Goal: Information Seeking & Learning: Learn about a topic

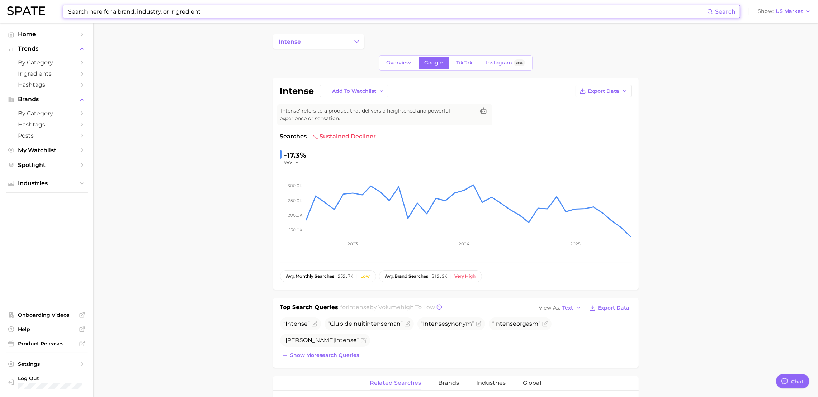
click at [121, 14] on input at bounding box center [387, 11] width 640 height 12
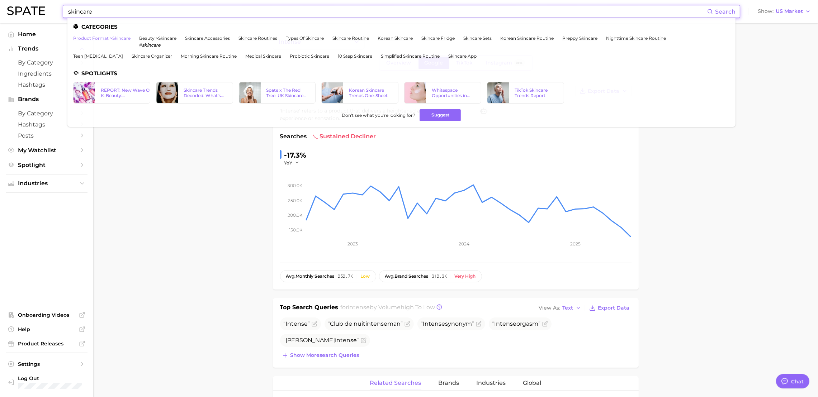
type input "skincare"
click at [109, 40] on link "product format > skincare" at bounding box center [101, 38] width 57 height 5
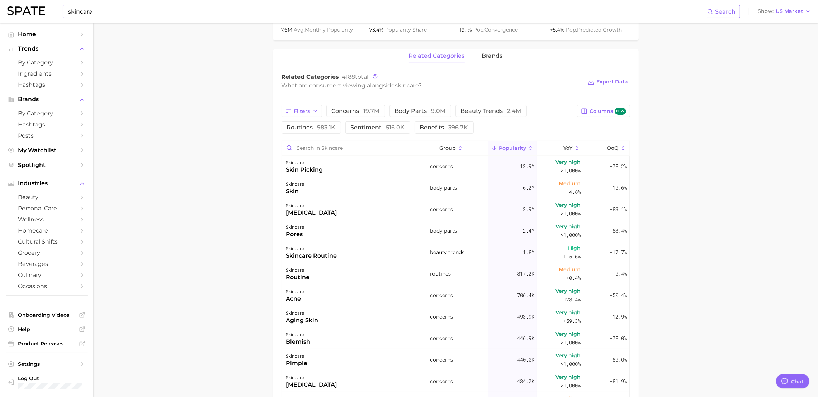
scroll to position [466, 0]
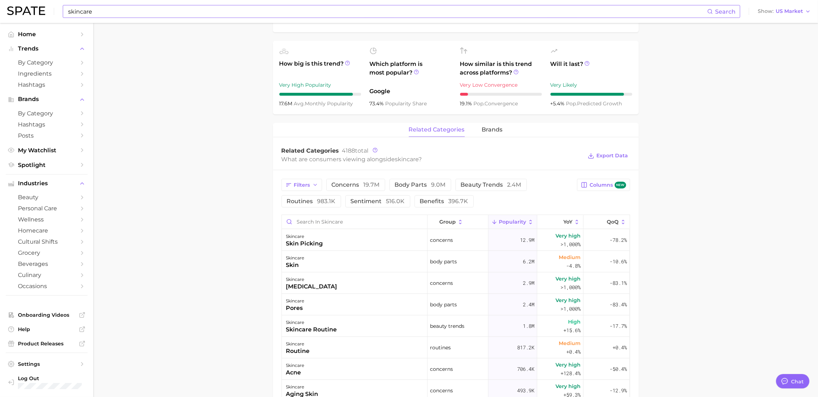
type textarea "x"
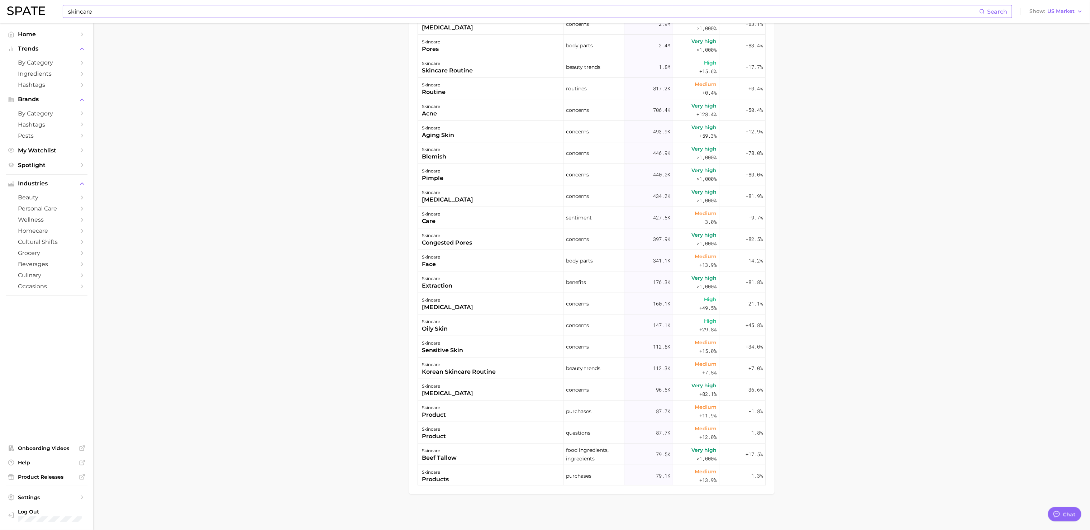
scroll to position [184, 0]
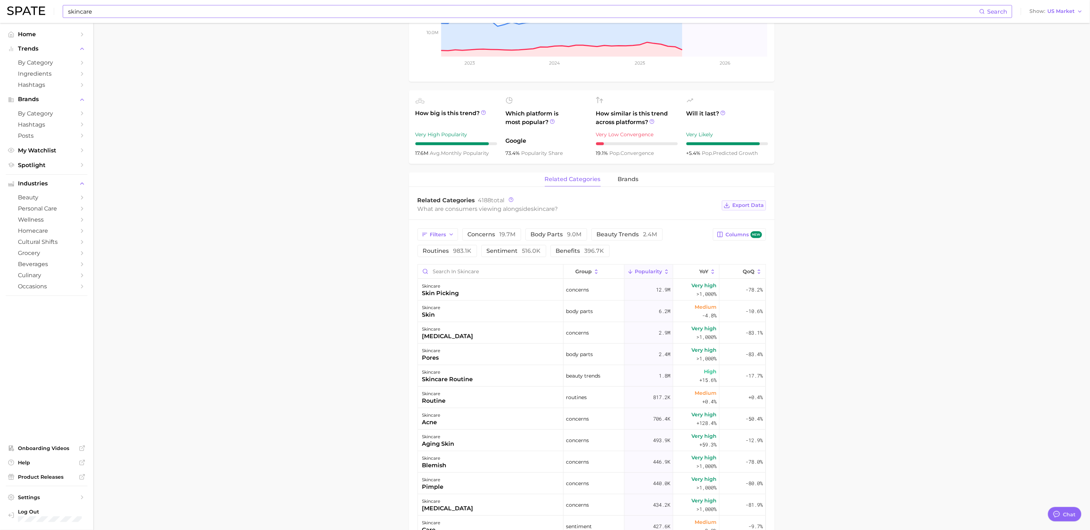
click at [744, 204] on span "Export Data" at bounding box center [749, 205] width 32 height 6
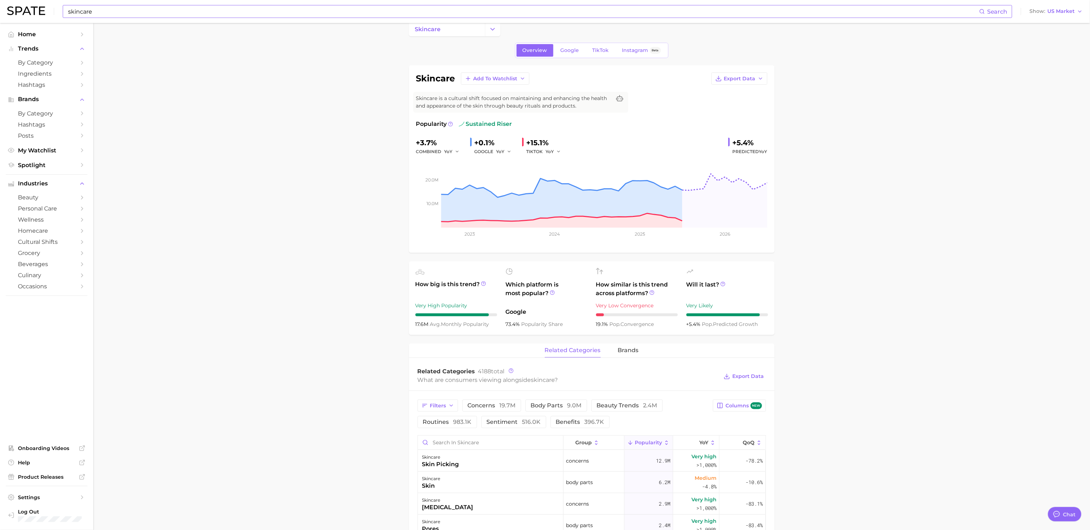
scroll to position [0, 0]
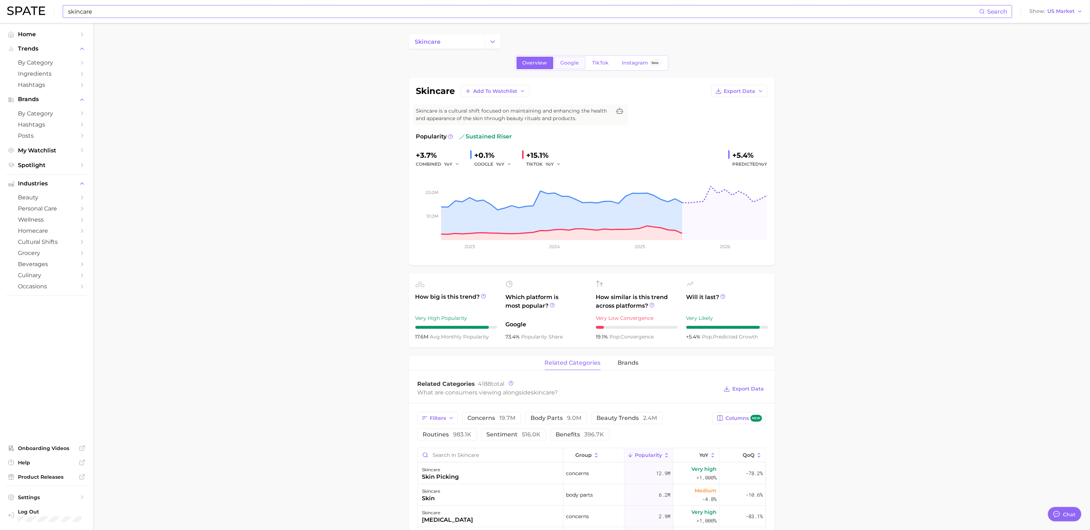
click at [567, 72] on div "Overview Google TikTok Instagram Beta skincare Add to Watchlist Export Data Ski…" at bounding box center [592, 520] width 366 height 931
click at [563, 64] on span "Google" at bounding box center [570, 63] width 19 height 6
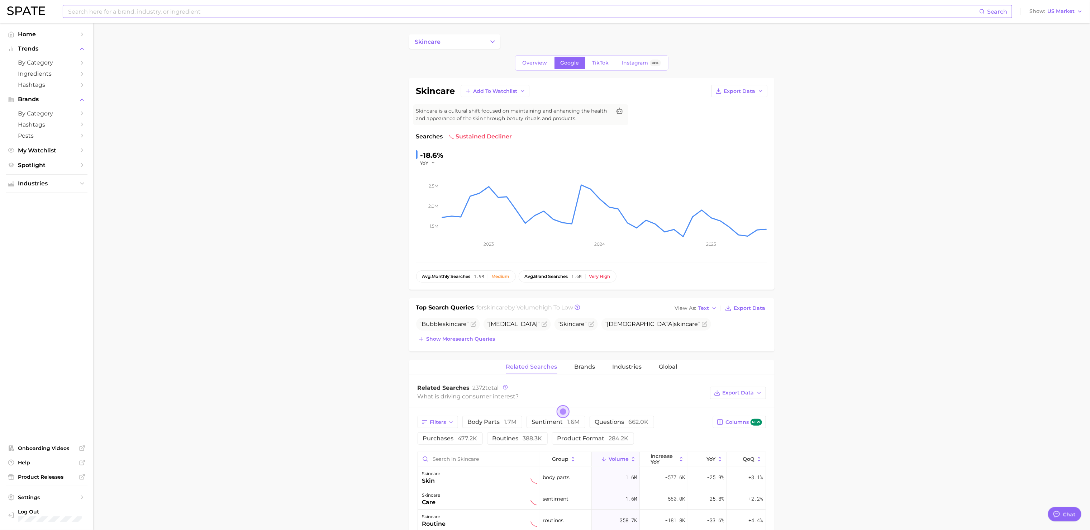
click at [818, 198] on main "skincare Overview Google TikTok Instagram Beta skincare Add to Watchlist Export…" at bounding box center [591, 524] width 997 height 1003
click at [452, 397] on icon "button" at bounding box center [452, 423] width 6 height 6
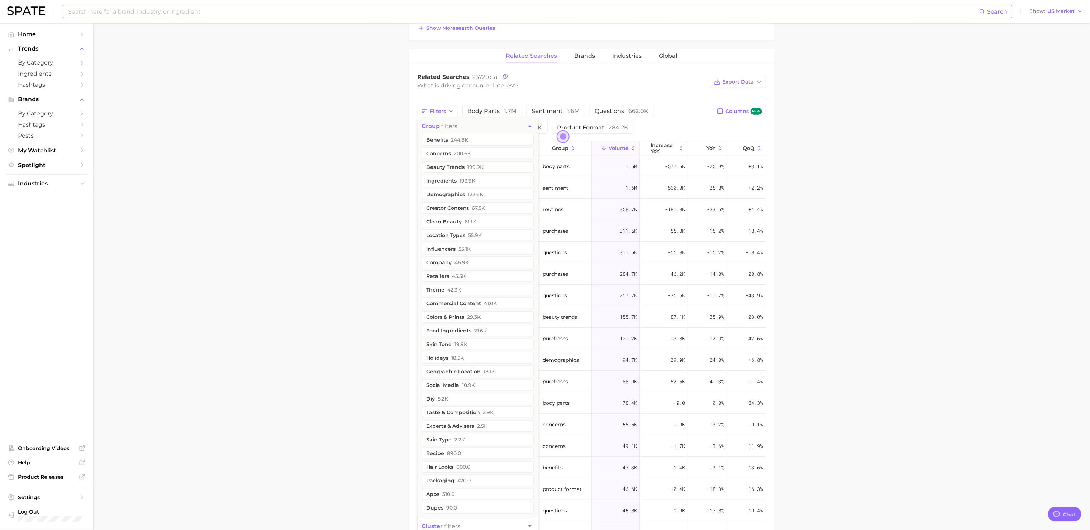
scroll to position [499, 0]
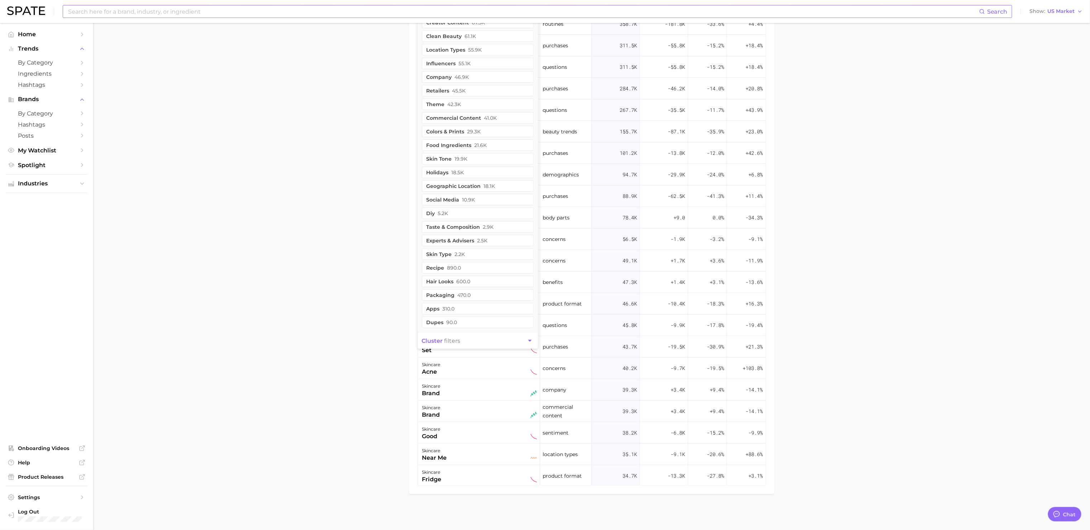
click at [473, 342] on button "cluster filters" at bounding box center [478, 341] width 120 height 16
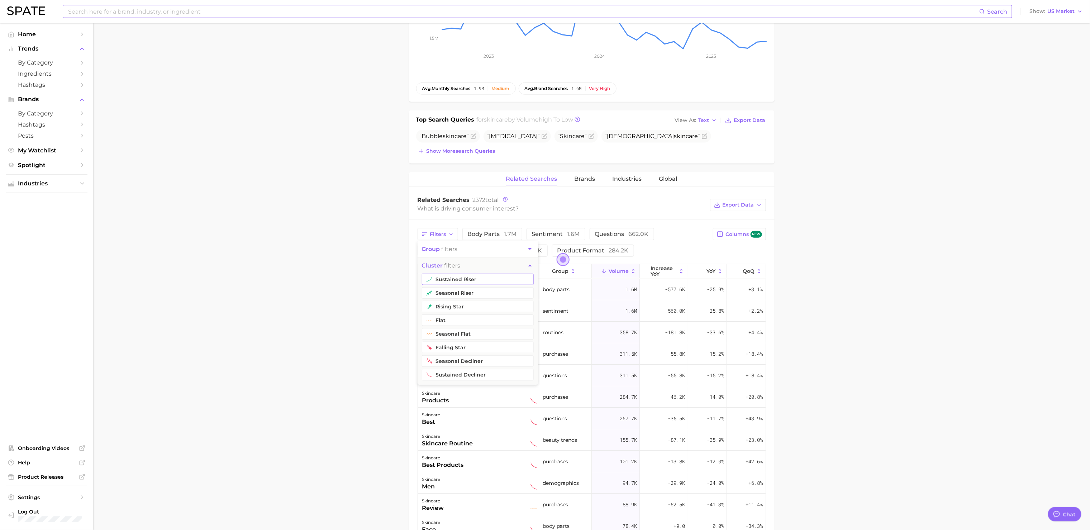
click at [473, 285] on button "sustained riser" at bounding box center [478, 279] width 112 height 11
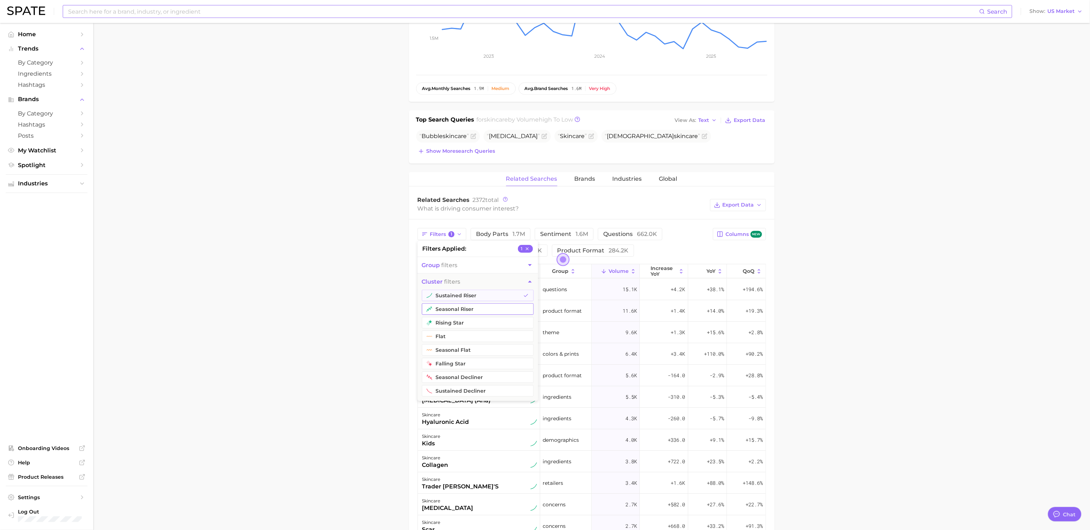
click at [484, 309] on button "seasonal riser" at bounding box center [478, 308] width 112 height 11
click at [484, 328] on button "rising star" at bounding box center [478, 322] width 112 height 11
click at [328, 320] on main "skincare Overview Google TikTok Instagram Beta skincare Add to Watchlist Export…" at bounding box center [591, 336] width 997 height 1003
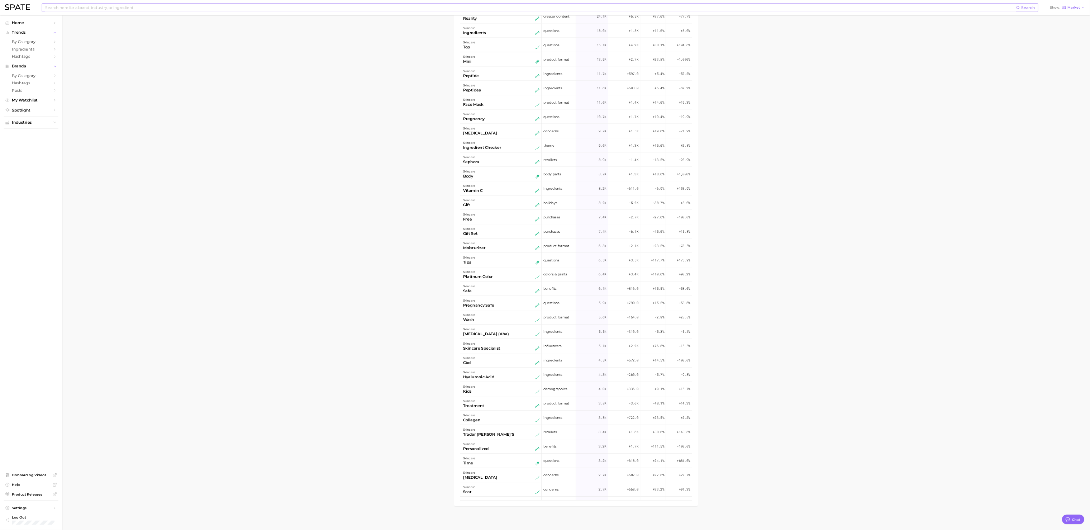
scroll to position [283, 0]
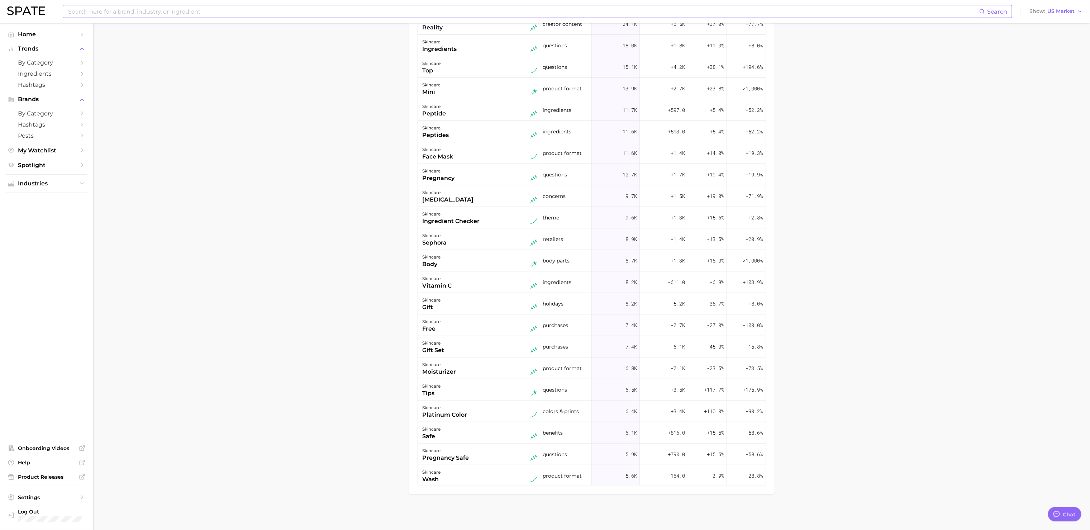
type textarea "x"
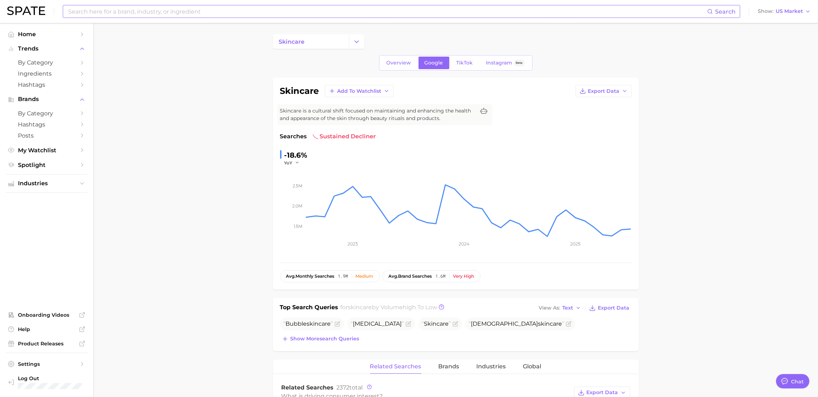
scroll to position [233, 0]
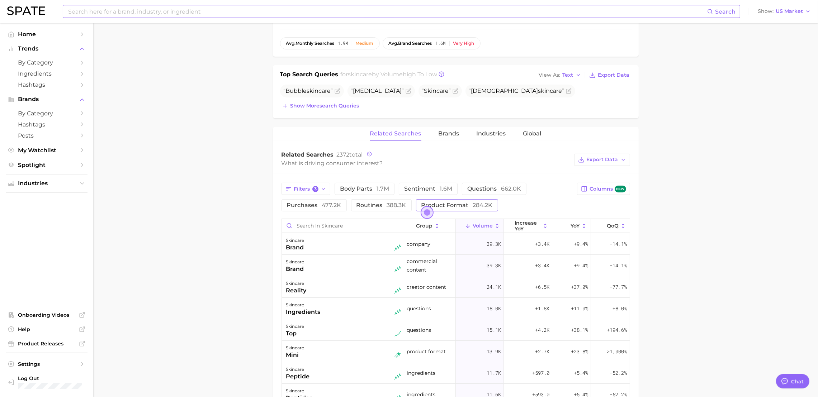
click at [465, 202] on button "product format 284.2k" at bounding box center [457, 205] width 82 height 12
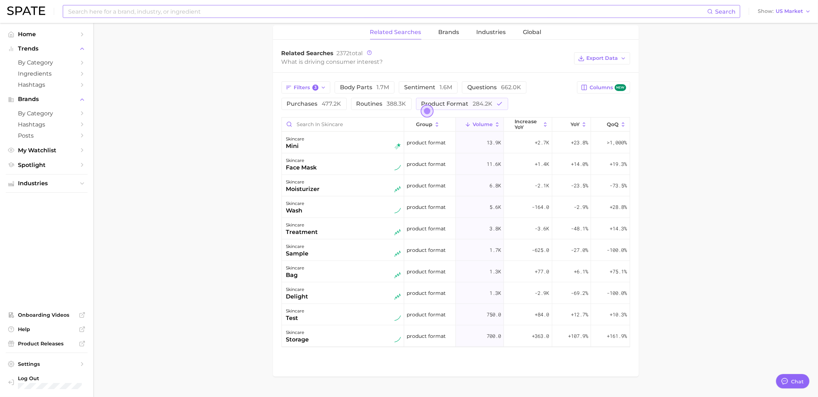
scroll to position [350, 0]
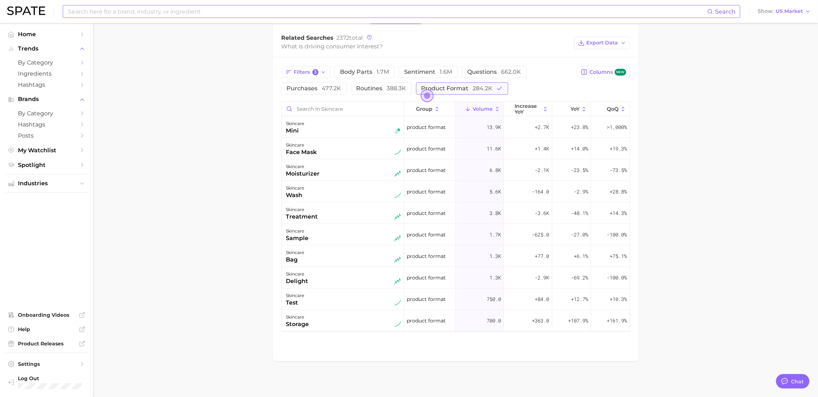
click at [369, 88] on span "routines 388.3k" at bounding box center [381, 88] width 50 height 7
click at [478, 90] on span "product format 284.2k" at bounding box center [466, 88] width 71 height 7
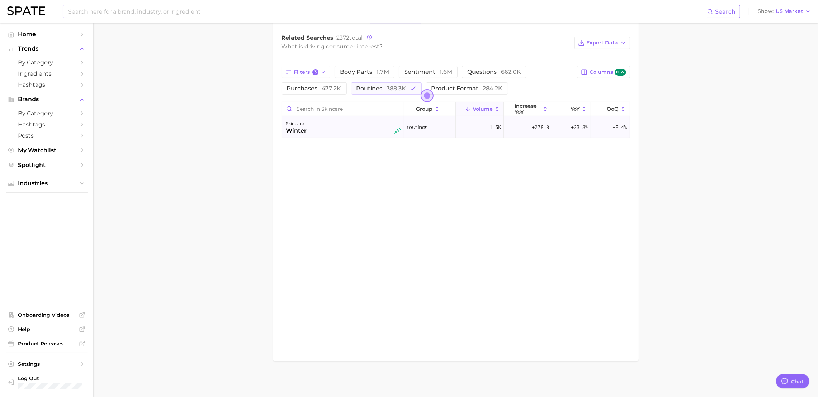
drag, startPoint x: 743, startPoint y: 104, endPoint x: 629, endPoint y: 135, distance: 118.8
click at [743, 104] on main "skincare Overview Google TikTok Instagram Beta skincare Add to Watchlist Export…" at bounding box center [455, 35] width 725 height 724
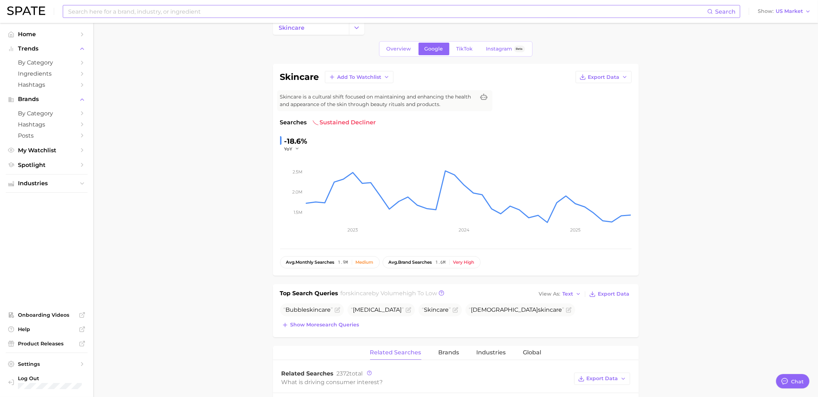
scroll to position [0, 0]
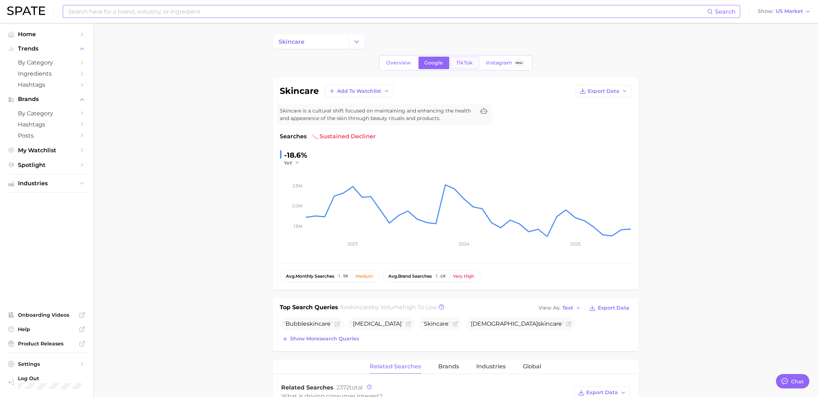
click at [463, 68] on link "TikTok" at bounding box center [464, 63] width 29 height 13
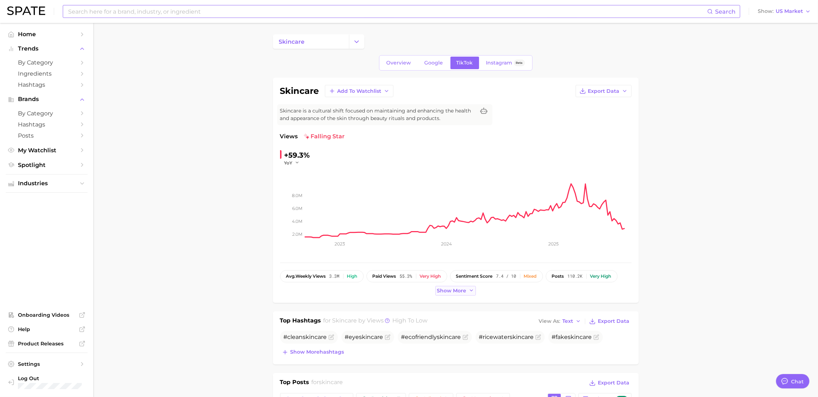
click at [456, 293] on span "Show more" at bounding box center [451, 291] width 29 height 6
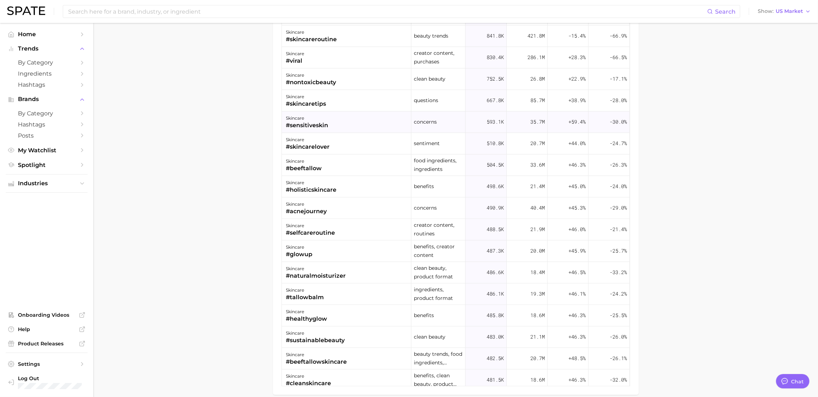
scroll to position [466, 0]
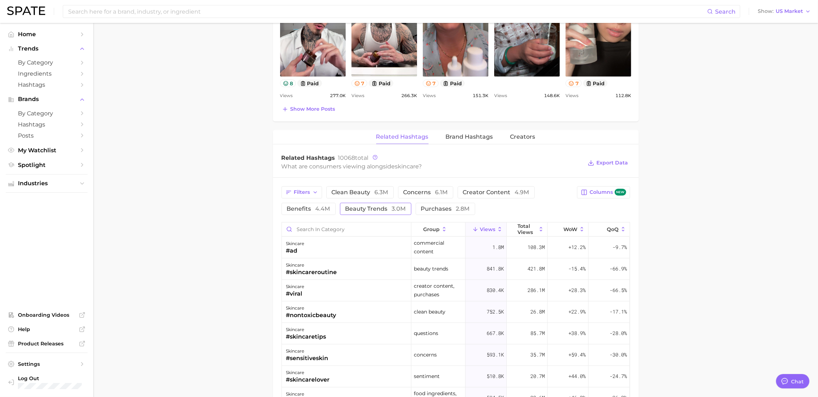
click at [392, 210] on span "3.0m" at bounding box center [399, 208] width 14 height 7
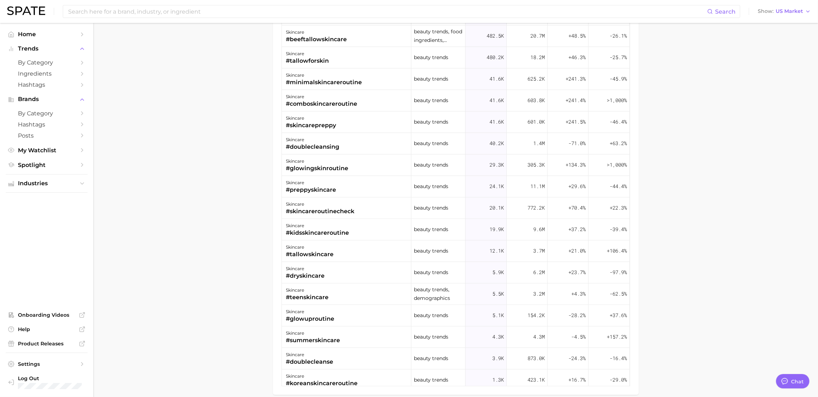
type textarea "x"
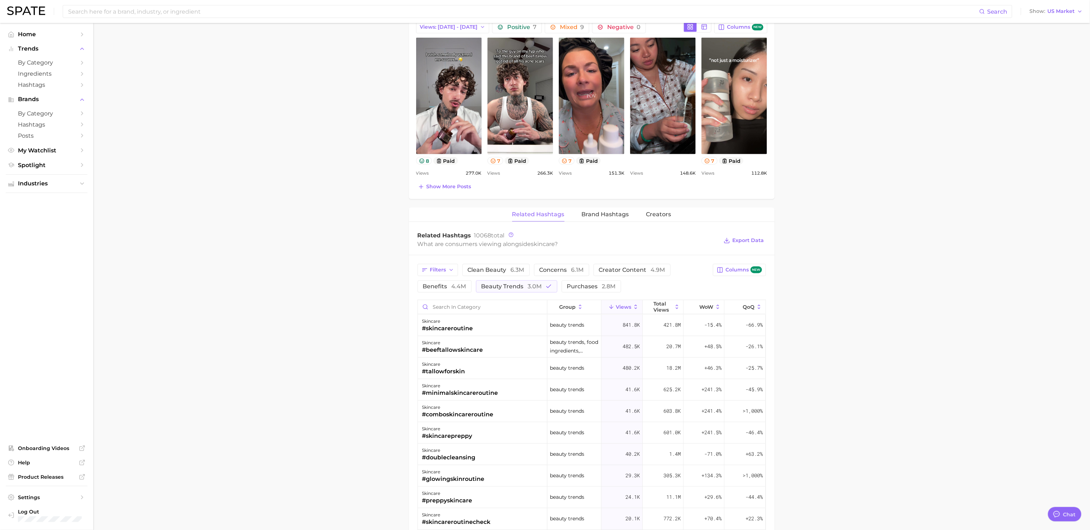
scroll to position [699, 0]
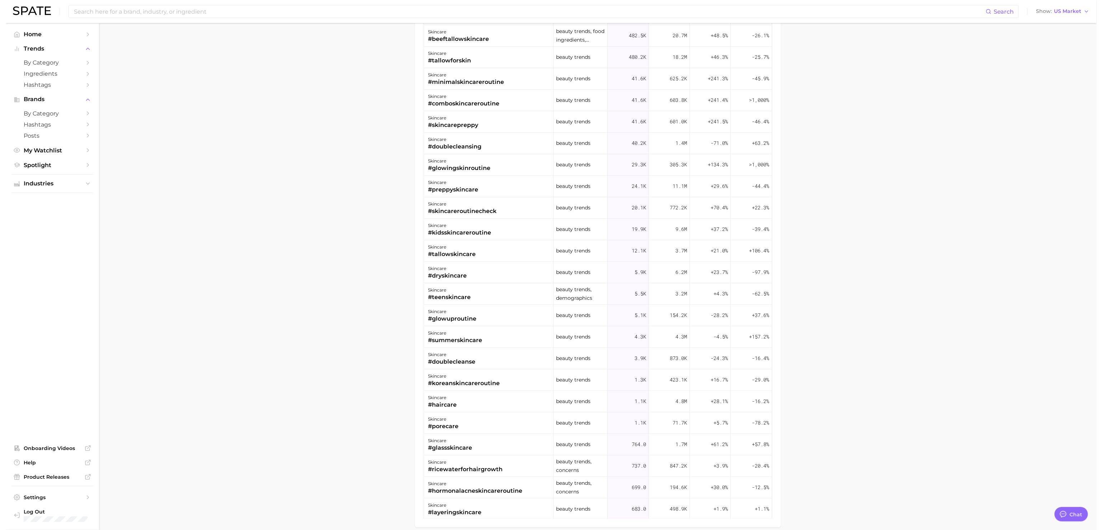
scroll to position [0, 0]
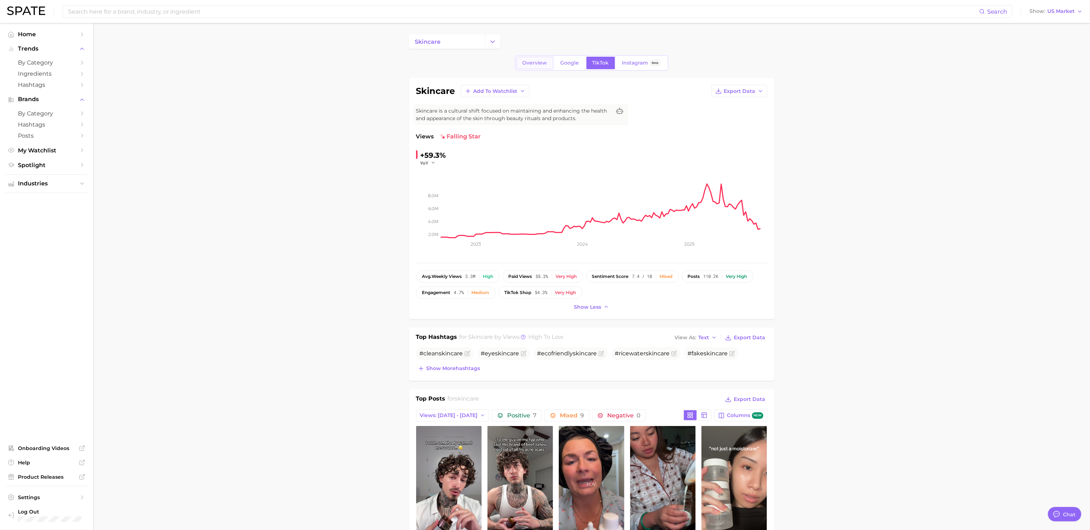
click at [528, 63] on span "Overview" at bounding box center [535, 63] width 25 height 6
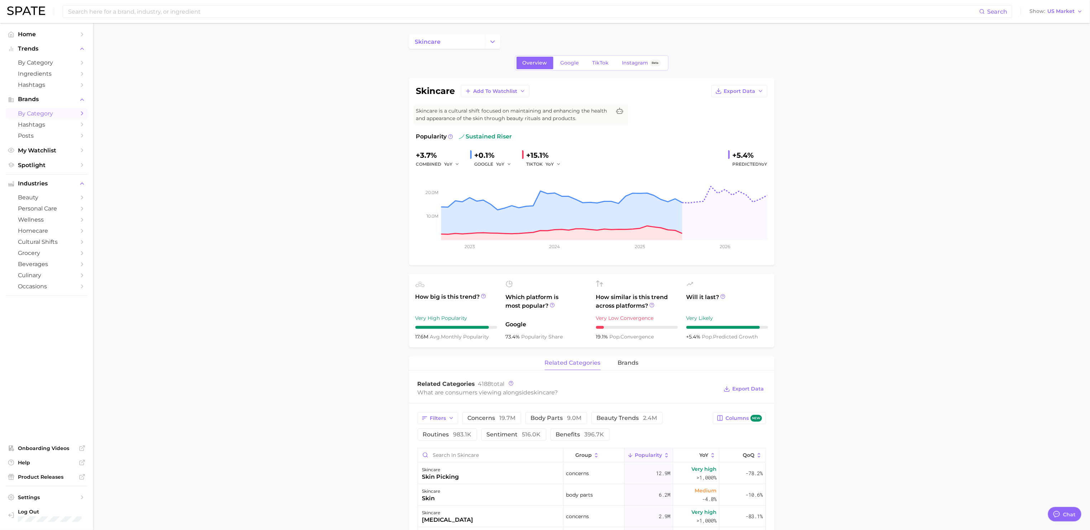
click at [63, 117] on span "by Category" at bounding box center [46, 113] width 57 height 7
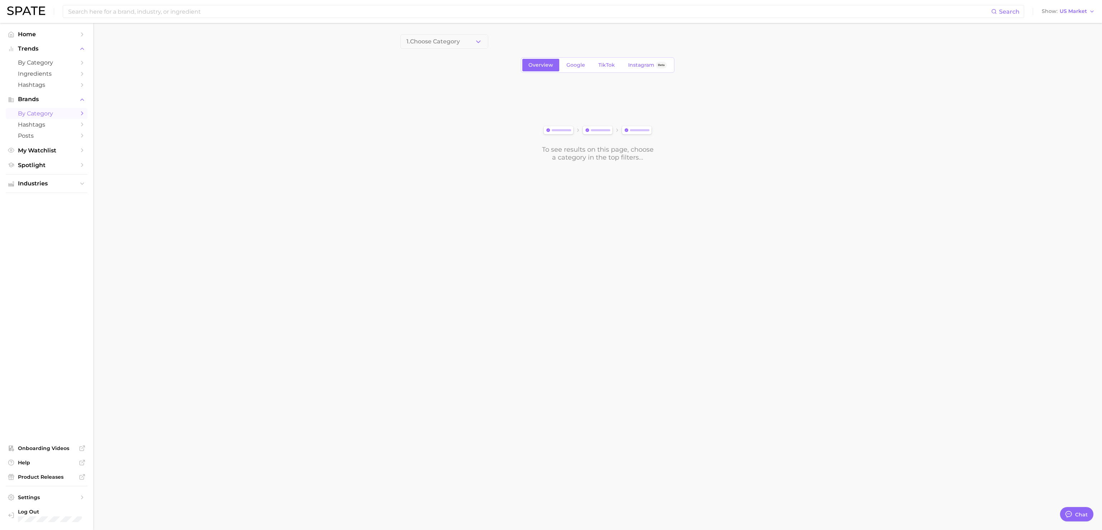
click at [77, 114] on link "by Category" at bounding box center [47, 113] width 82 height 11
click at [54, 71] on link "Ingredients" at bounding box center [47, 73] width 82 height 11
click at [57, 77] on span "Ingredients" at bounding box center [46, 73] width 57 height 7
click at [81, 75] on icon "Sidebar" at bounding box center [82, 74] width 6 height 6
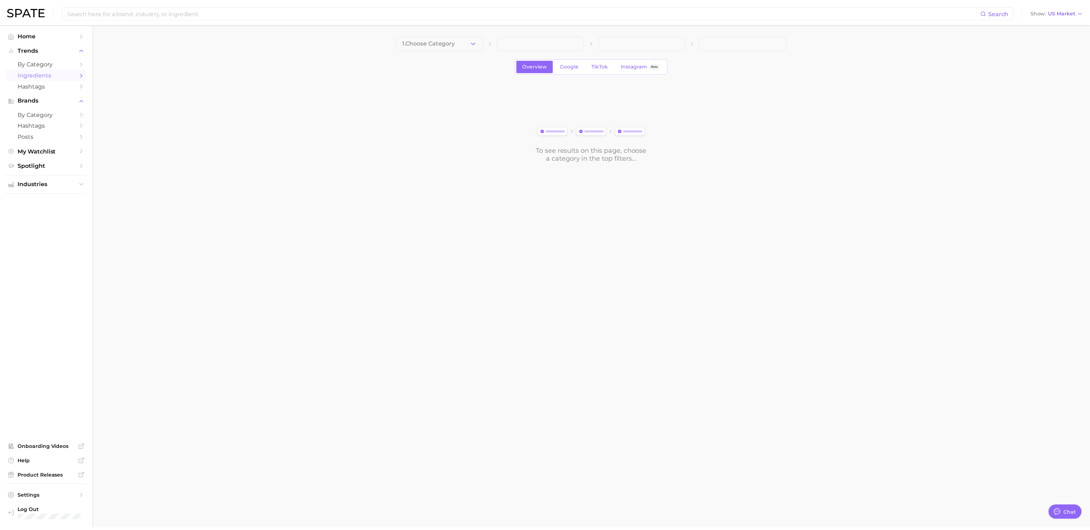
scroll to position [283, 0]
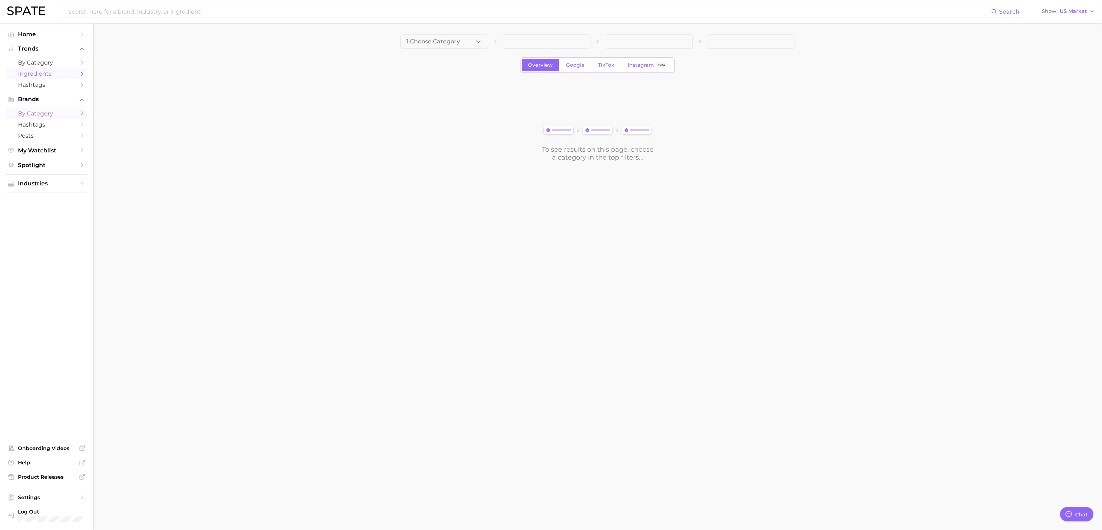
click at [81, 116] on icon "Sidebar" at bounding box center [82, 113] width 6 height 6
click at [47, 35] on span "Home" at bounding box center [46, 34] width 57 height 7
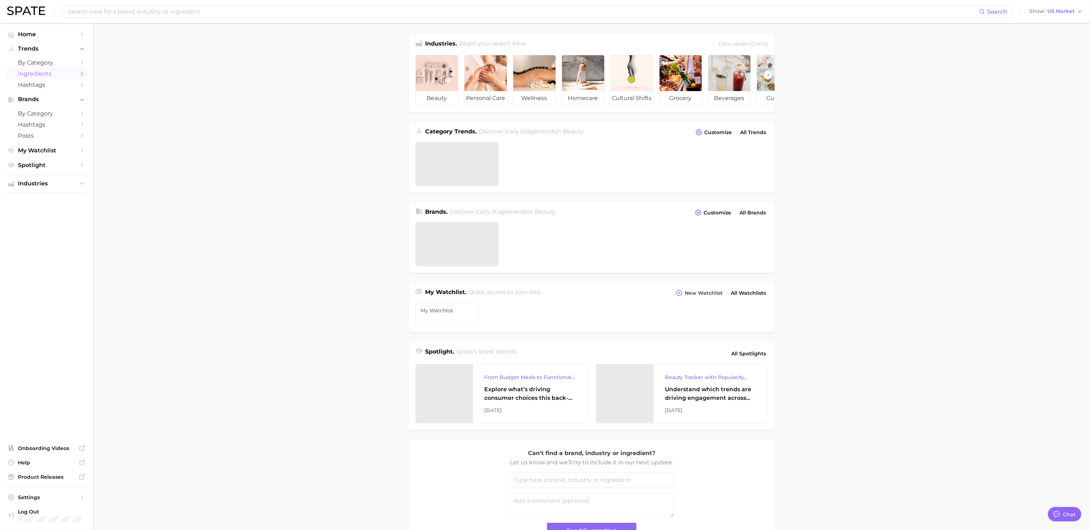
click at [34, 77] on span "Ingredients" at bounding box center [46, 73] width 57 height 7
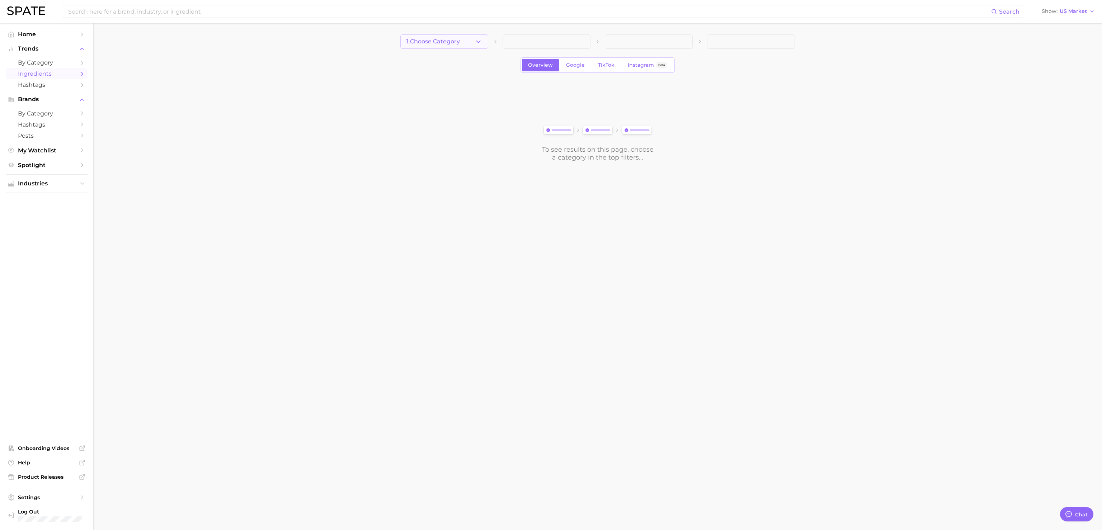
click at [478, 46] on button "1. Choose Category" at bounding box center [444, 41] width 88 height 14
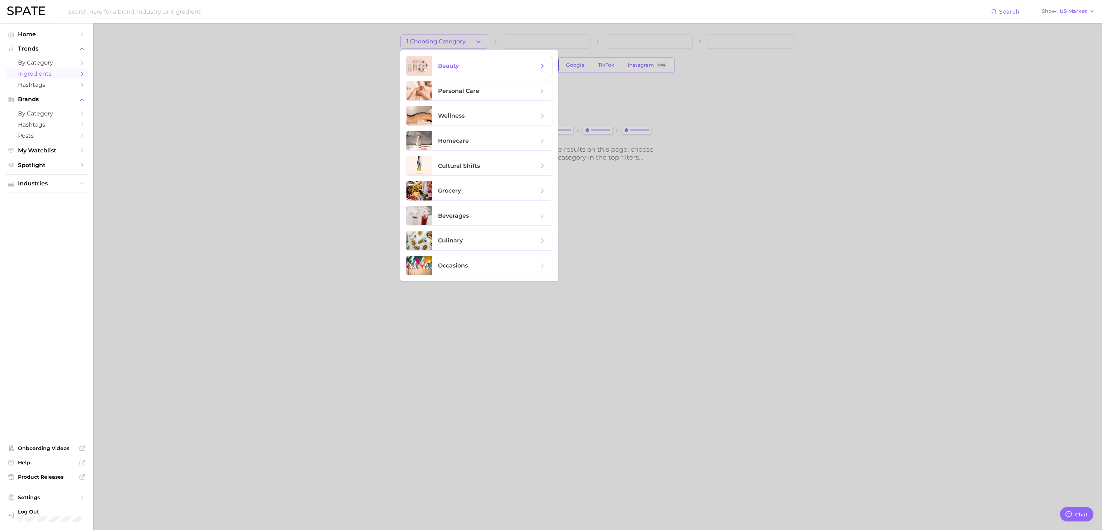
click at [482, 70] on span "beauty" at bounding box center [488, 66] width 100 height 8
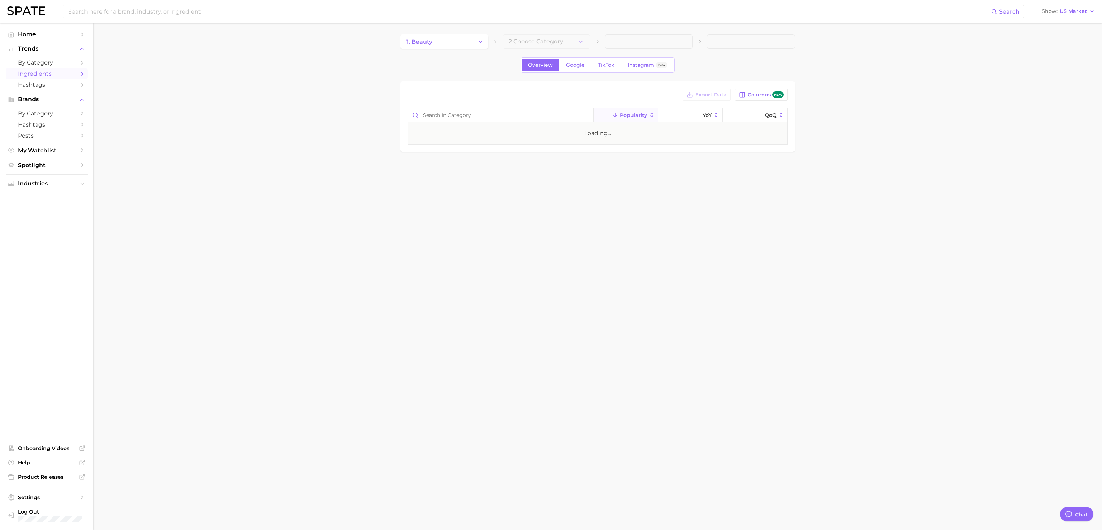
type textarea "x"
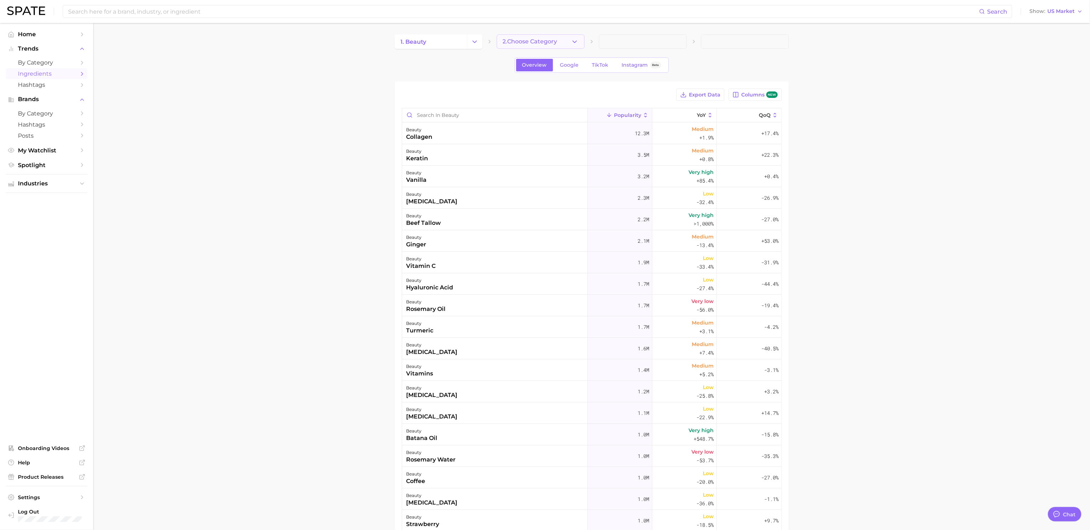
click at [539, 41] on span "2. Choose Category" at bounding box center [530, 41] width 55 height 6
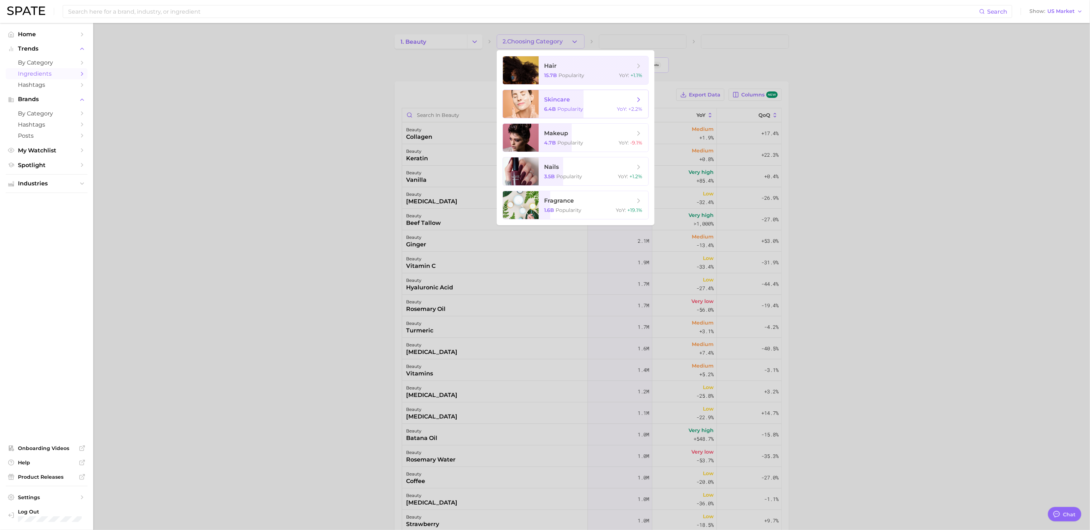
click at [562, 100] on span "skincare" at bounding box center [558, 99] width 26 height 7
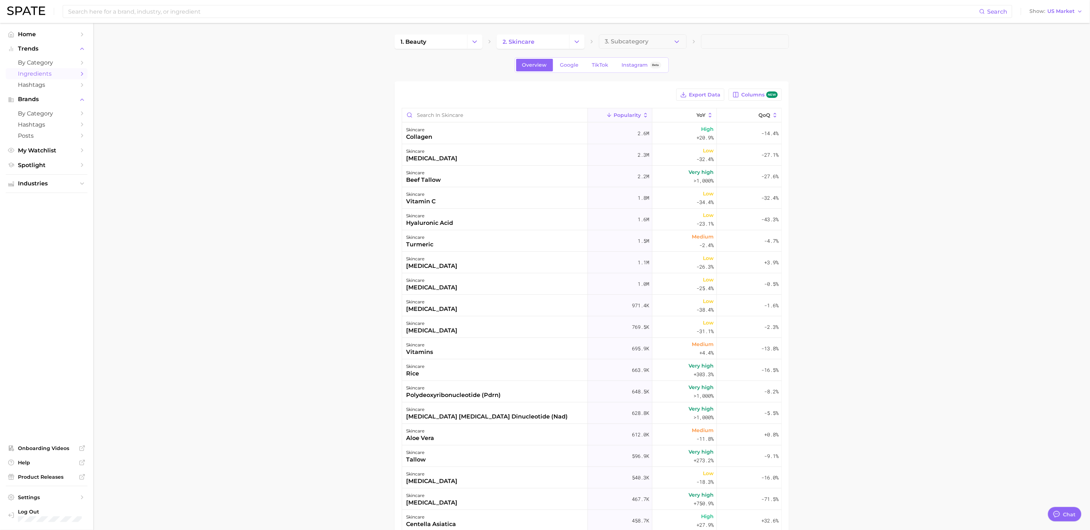
click at [889, 121] on main "1. beauty 2. skincare 3. Subcategory Overview Google TikTok Instagram Beta Expo…" at bounding box center [591, 352] width 997 height 658
click at [704, 90] on button "Export Data" at bounding box center [701, 95] width 48 height 12
click at [1075, 246] on main "1. beauty 2. skincare 3. Subcategory Overview Google TikTok Instagram Beta Expo…" at bounding box center [591, 352] width 997 height 658
click at [584, 66] on link "Google" at bounding box center [569, 65] width 31 height 13
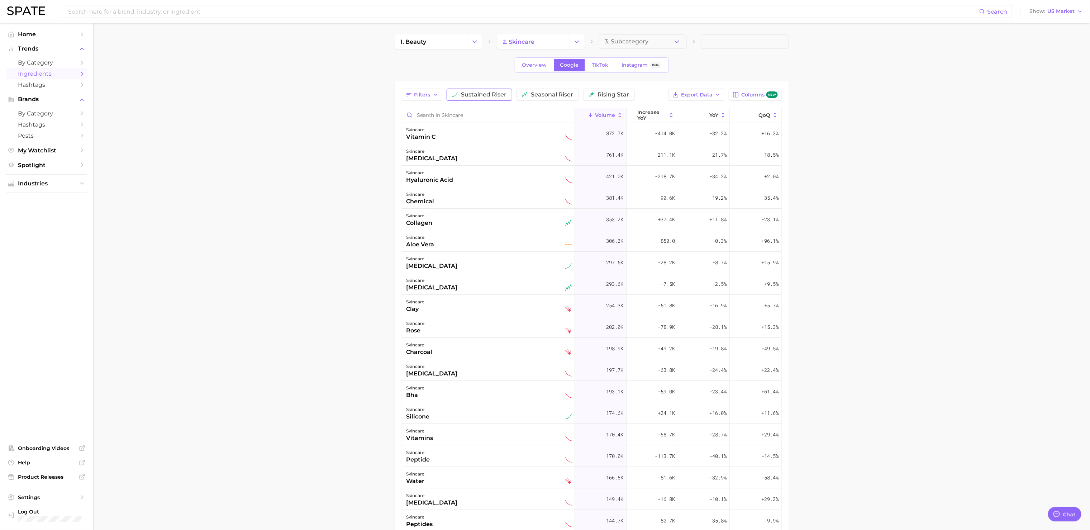
click at [500, 97] on span "sustained riser" at bounding box center [485, 95] width 46 height 6
drag, startPoint x: 538, startPoint y: 99, endPoint x: 552, endPoint y: 99, distance: 14.3
click at [539, 99] on button "seasonal riser" at bounding box center [558, 95] width 62 height 12
click at [622, 95] on span "rising star" at bounding box center [634, 95] width 32 height 6
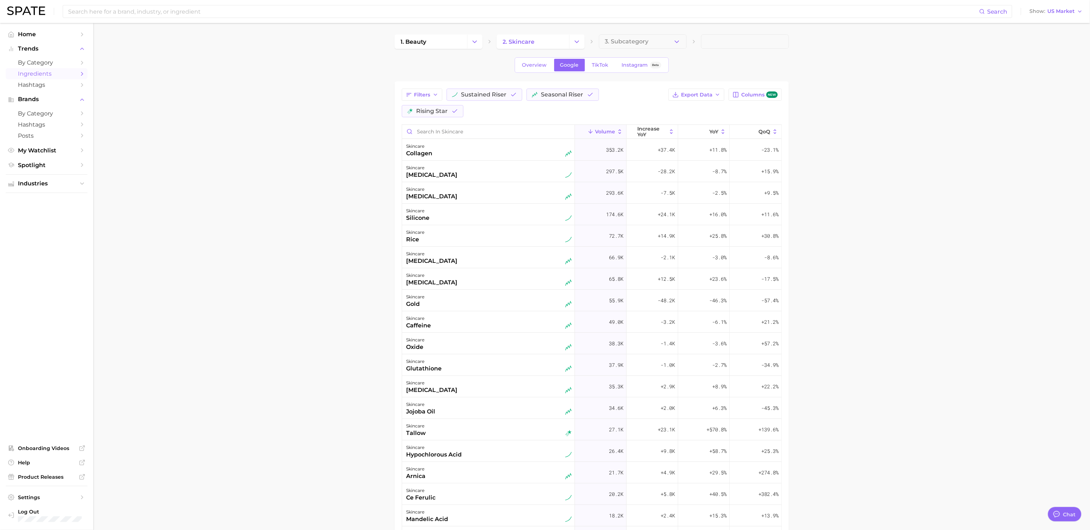
drag, startPoint x: 1007, startPoint y: 147, endPoint x: 994, endPoint y: 157, distance: 16.6
click at [1007, 147] on main "1. beauty 2. skincare 3. Subcategory Overview Google TikTok Instagram Beta Filt…" at bounding box center [591, 360] width 997 height 675
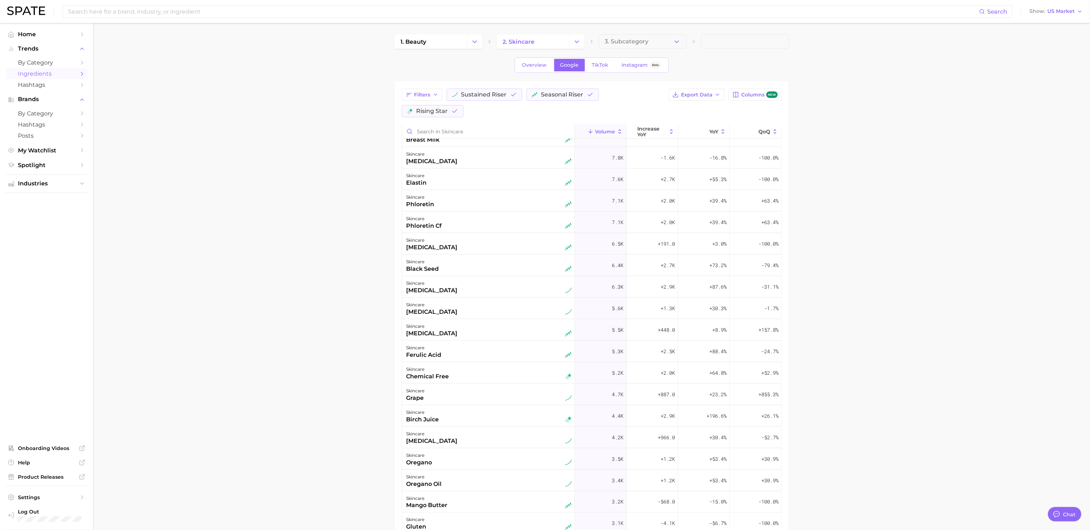
scroll to position [841, 0]
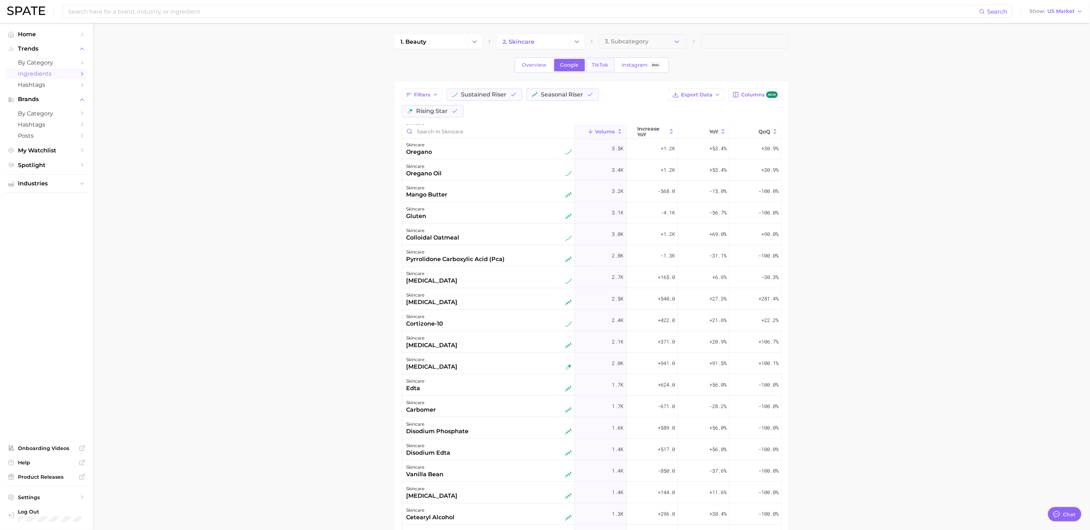
click at [603, 70] on link "TikTok" at bounding box center [600, 65] width 29 height 13
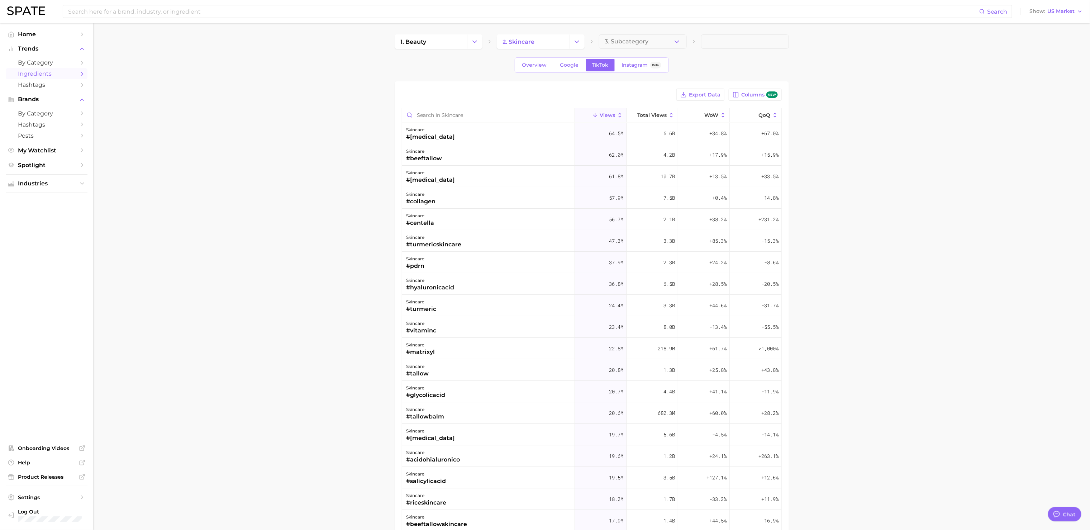
click at [124, 167] on main "1. beauty 2. skincare 3. Subcategory Overview Google TikTok Instagram Beta Expo…" at bounding box center [591, 352] width 997 height 658
